Goal: Transaction & Acquisition: Purchase product/service

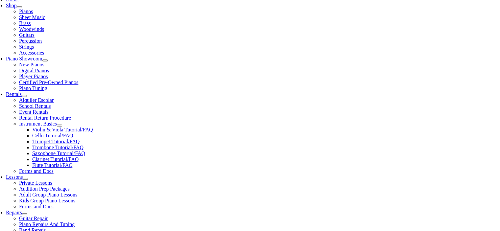
scroll to position [164, 0]
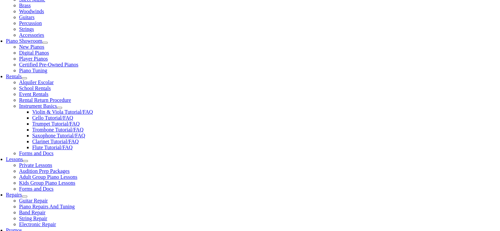
type input "hope"
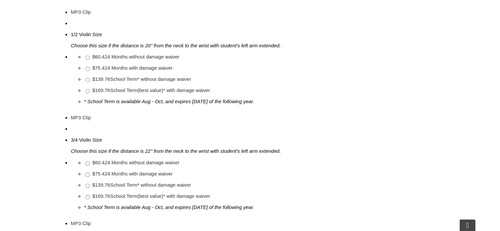
scroll to position [591, 0]
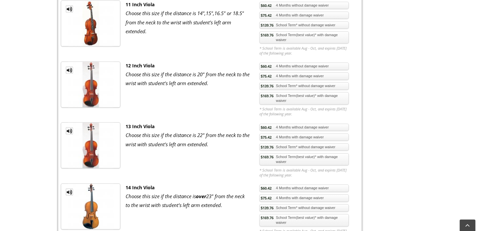
click at [282, 153] on link "$169.76 School Term(best value)* with damage waiver" at bounding box center [303, 159] width 89 height 12
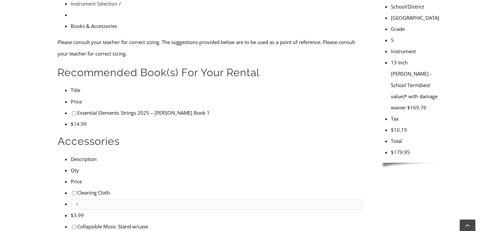
scroll to position [230, 0]
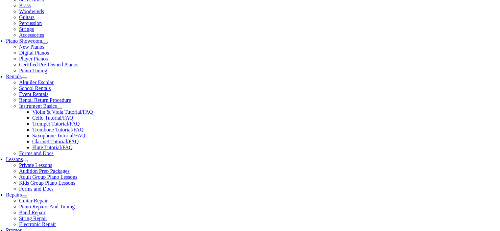
type input "1"
type input "Jase"
type input "Babiak"
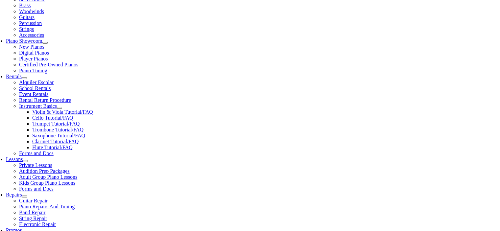
type input "Coatesville Area SD"
type input "610-383-3780 ext 6"
type input "27490152"
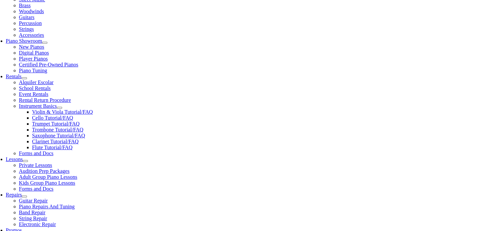
type input "12/03/1985"
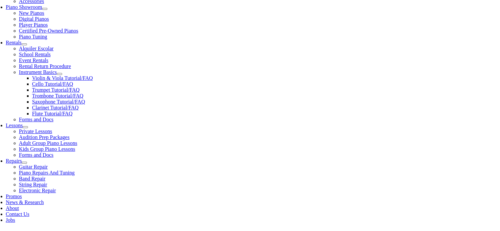
scroll to position [230, 0]
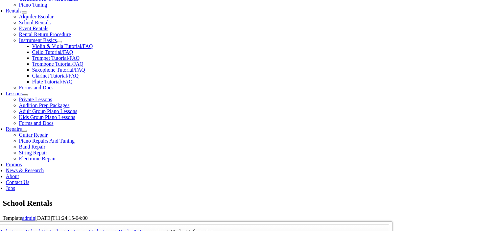
type input "Dan Babiak"
type input "610-932-6640"
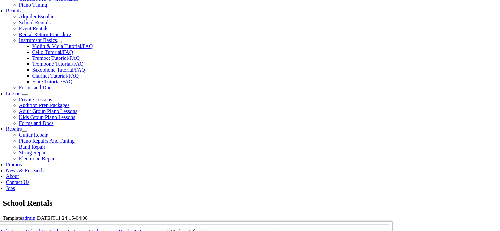
type input "Oxford Area SD"
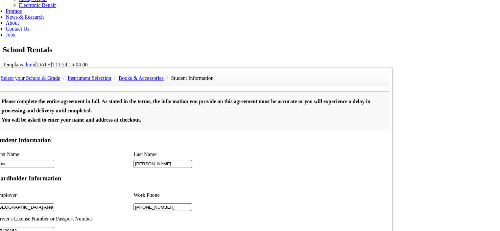
scroll to position [394, 0]
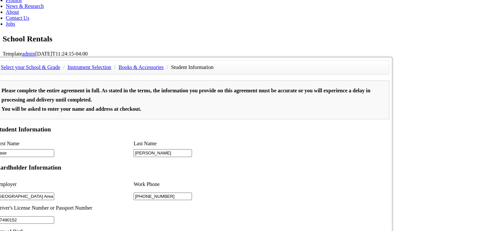
type input "2"
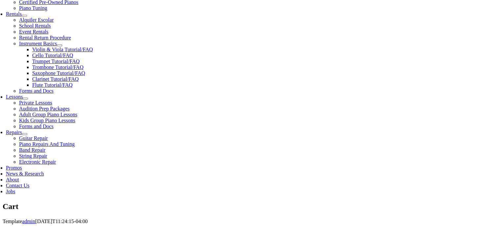
scroll to position [230, 0]
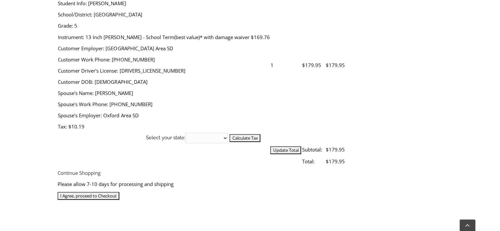
scroll to position [263, 0]
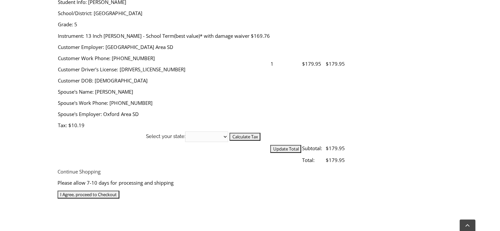
click at [119, 191] on input "I Agree, proceed to Checkout" at bounding box center [89, 195] width 62 height 8
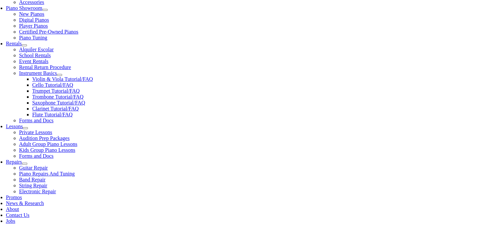
scroll to position [230, 0]
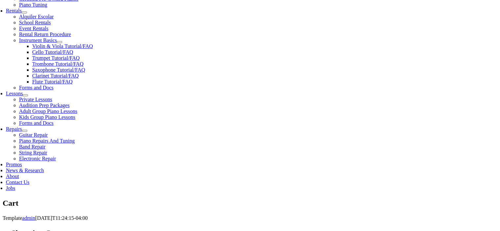
select select "PA"
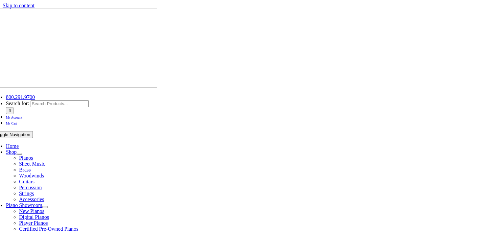
select select "PA"
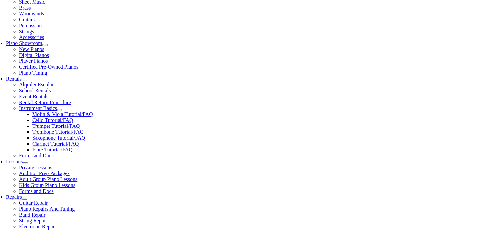
scroll to position [230, 0]
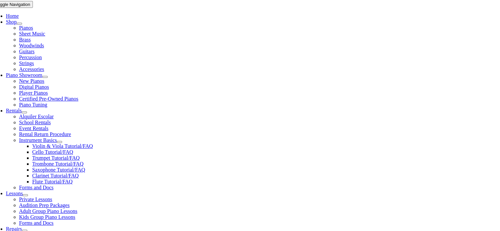
scroll to position [131, 0]
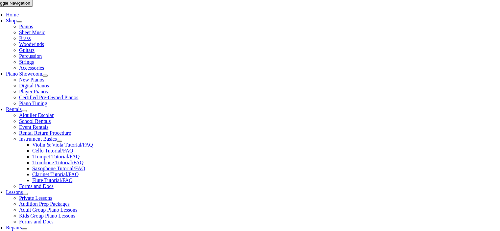
type input "[EMAIL_ADDRESS][DOMAIN_NAME]"
checkbox input "false"
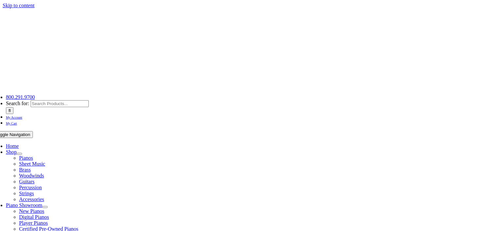
select select
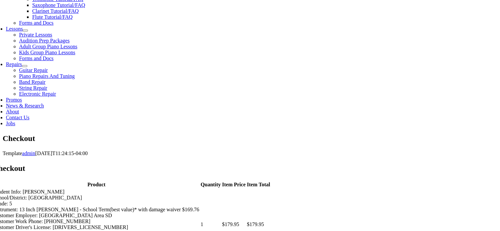
scroll to position [296, 0]
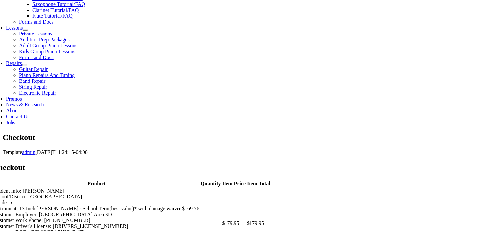
type input "Stacey"
type input "Babiak"
type input "139 Ponds View Dr"
type input "Oxford"
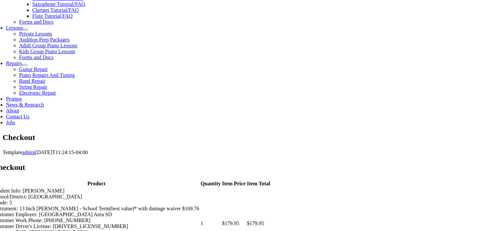
select select "PA"
type input "19363"
select select "visa"
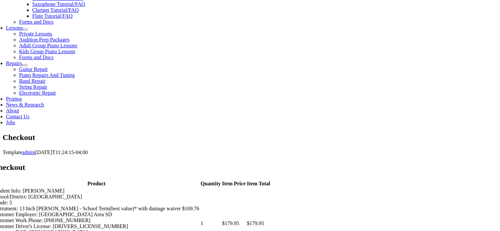
drag, startPoint x: 294, startPoint y: 89, endPoint x: 290, endPoint y: 77, distance: 12.7
type input "4839502151085309"
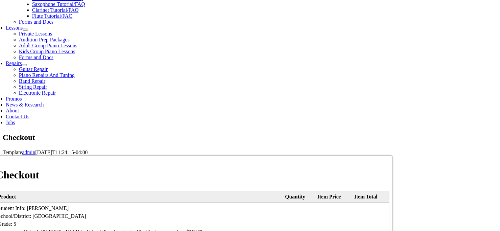
select select "05"
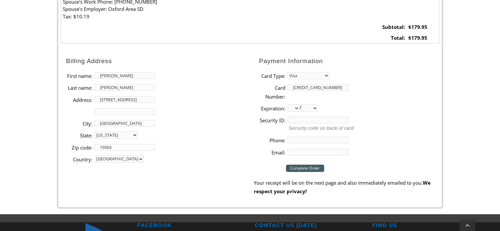
click at [288, 104] on select "01 02 03 04 05 06 07 08 09 10 11 12" at bounding box center [294, 107] width 12 height 7
click at [318, 108] on select "2025 2026 2027 2028 2029 2030 2031 2032 2033 2034 2035 2036 2037" at bounding box center [309, 107] width 16 height 7
select select "2026"
click at [304, 104] on select "2025 2026 2027 2028 2029 2030 2031 2032 2033 2034 2035 2036 2037" at bounding box center [309, 107] width 16 height 7
click at [306, 120] on input "Security ID:" at bounding box center [318, 120] width 60 height 7
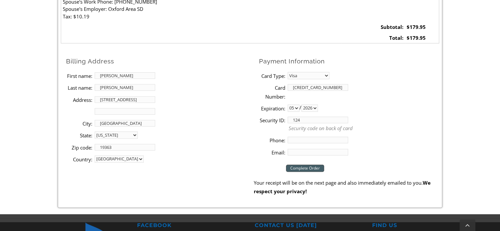
type input "124"
click at [301, 142] on input "Phone:" at bounding box center [318, 140] width 60 height 7
type input "484-905-4280"
click at [319, 152] on input "Email:" at bounding box center [318, 152] width 60 height 7
type input "[EMAIL_ADDRESS][DOMAIN_NAME]"
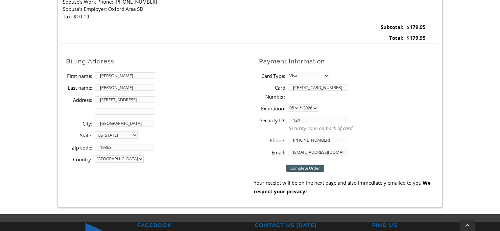
click at [298, 167] on input "Complete Order" at bounding box center [305, 168] width 38 height 7
